Goal: Navigation & Orientation: Find specific page/section

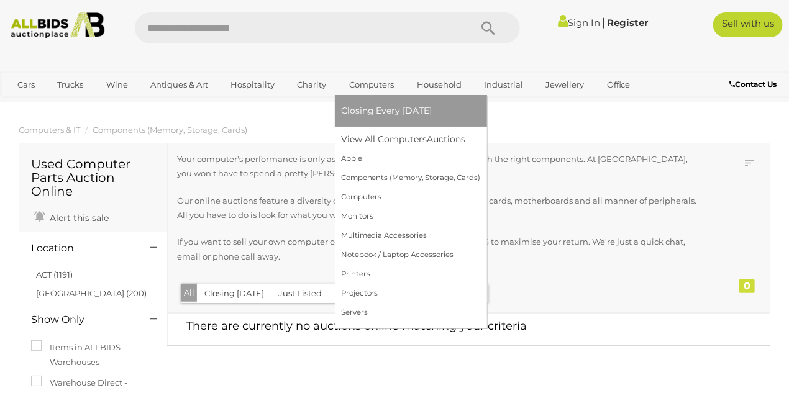
click at [375, 83] on link "Computers" at bounding box center [371, 85] width 61 height 20
click at [365, 141] on link "View All Computers Auctions" at bounding box center [411, 139] width 140 height 19
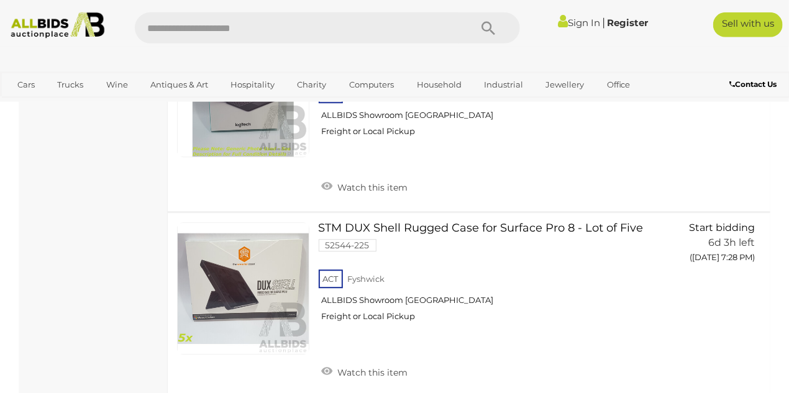
scroll to position [3267, 0]
